Goal: Task Accomplishment & Management: Manage account settings

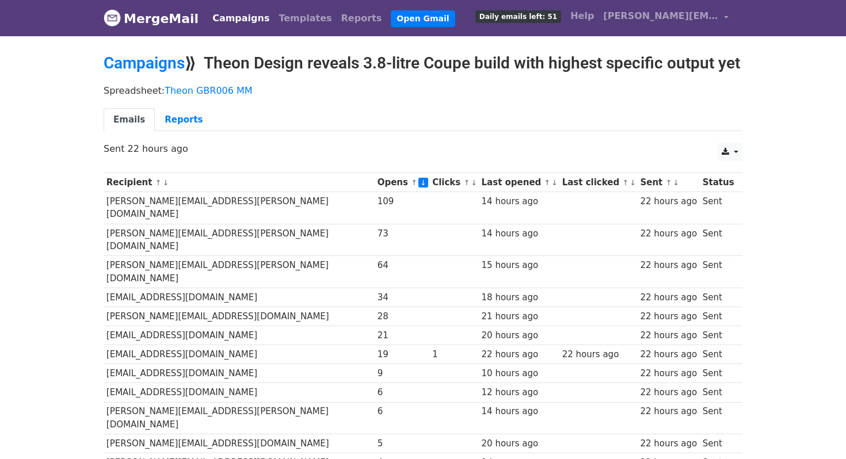
click at [552, 187] on link "↓" at bounding box center [555, 182] width 6 height 9
